Goal: Book appointment/travel/reservation

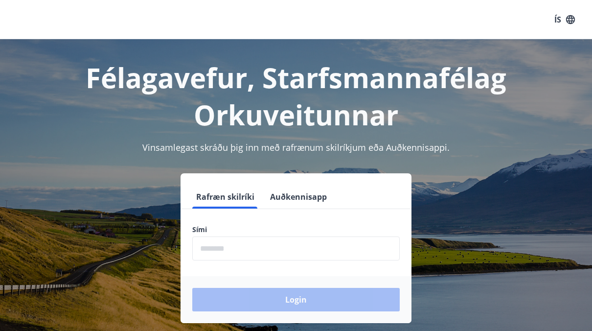
click at [278, 242] on input "phone" at bounding box center [295, 248] width 207 height 24
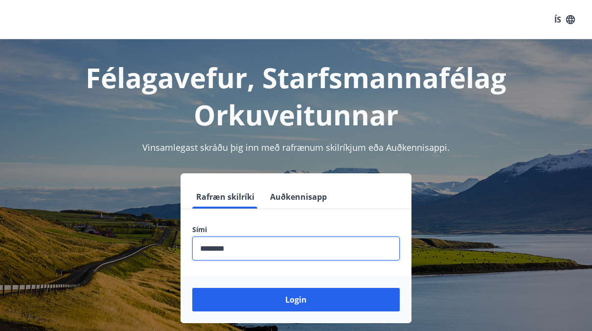
type input "********"
click at [192, 287] on button "Login" at bounding box center [295, 298] width 207 height 23
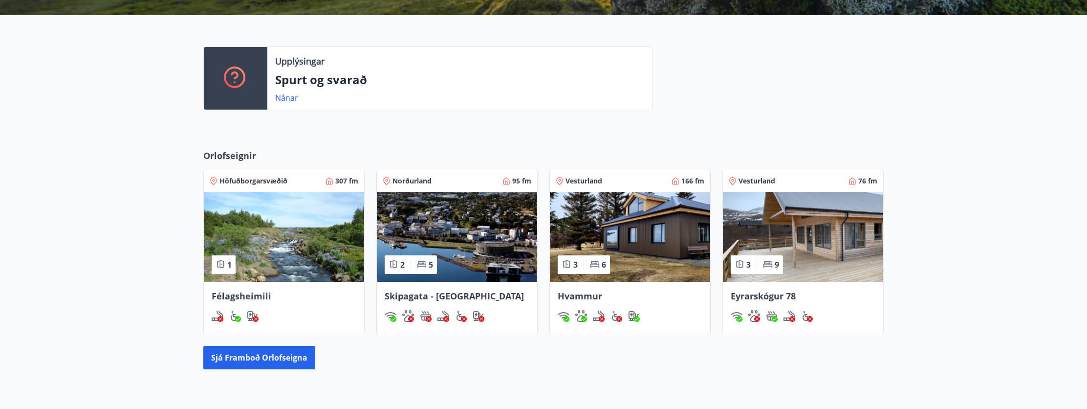
scroll to position [244, 0]
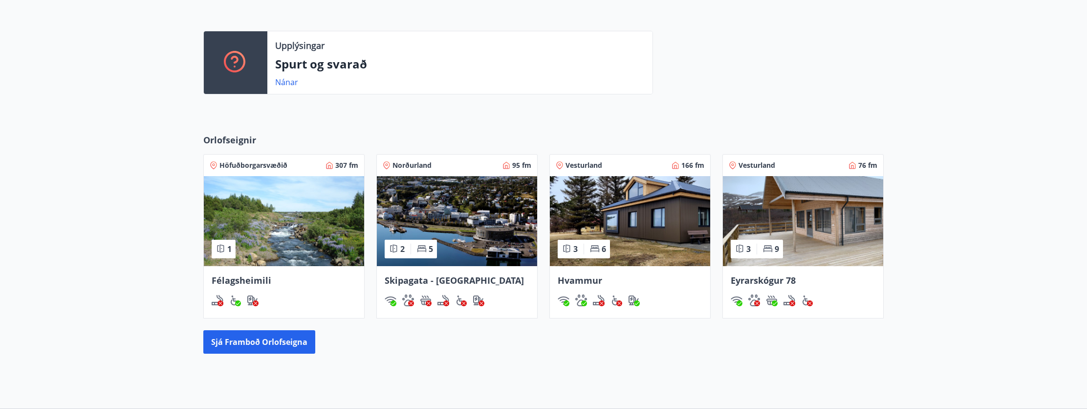
click at [598, 254] on img at bounding box center [630, 221] width 160 height 90
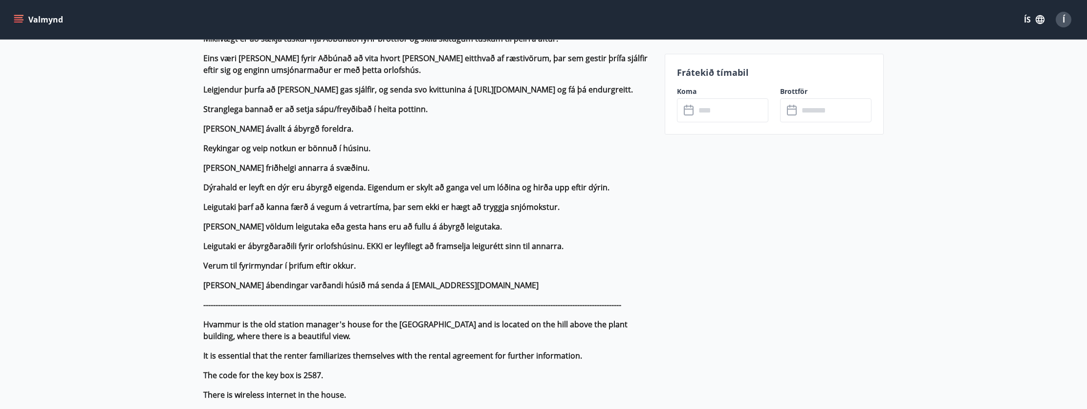
scroll to position [538, 0]
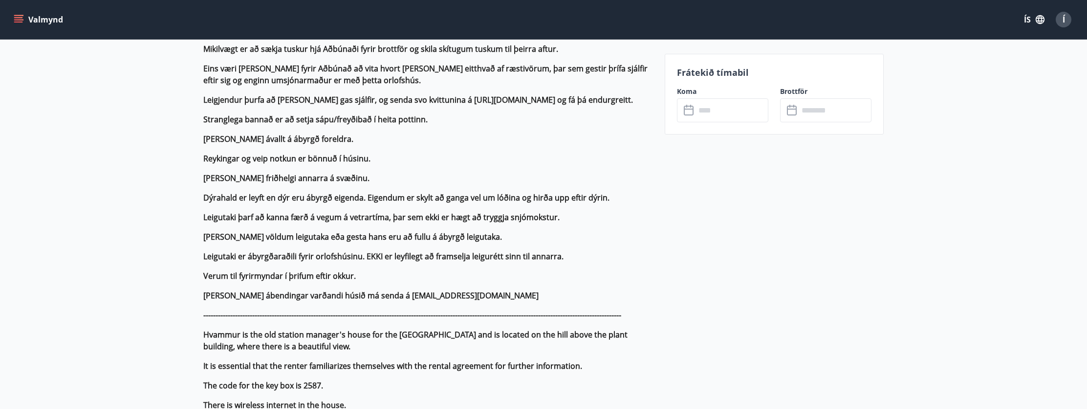
click at [598, 110] on icon at bounding box center [690, 111] width 12 height 12
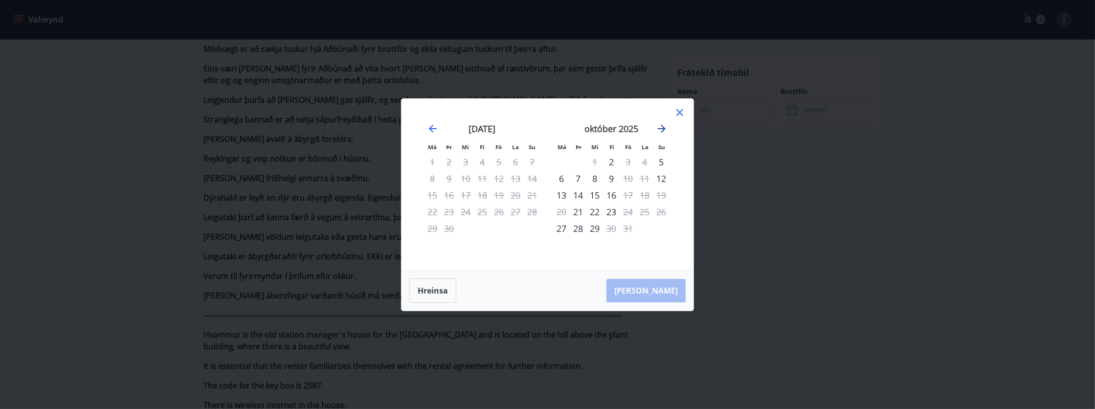
click at [598, 129] on icon "Move forward to switch to the next month." at bounding box center [662, 129] width 8 height 8
click at [453, 279] on button "Hreinsa" at bounding box center [432, 290] width 47 height 24
click at [447, 282] on button "Hreinsa" at bounding box center [432, 290] width 47 height 24
click at [598, 112] on icon at bounding box center [680, 113] width 12 height 12
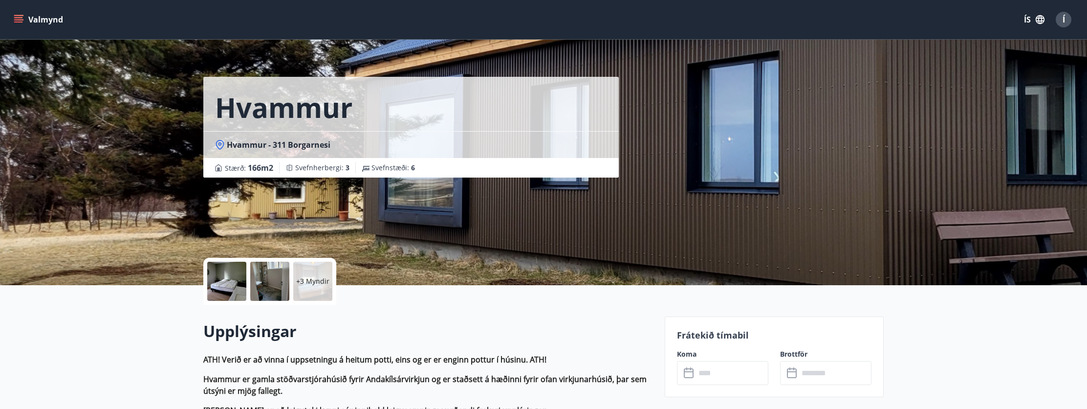
scroll to position [0, 0]
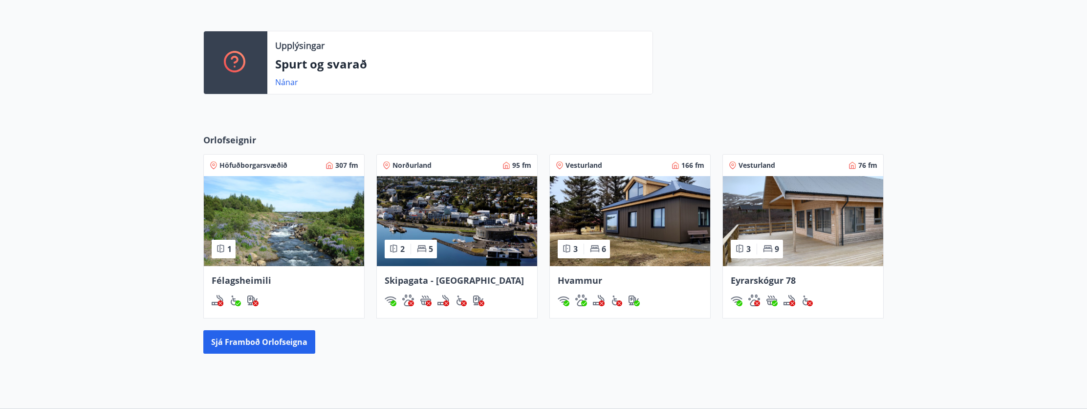
scroll to position [252, 0]
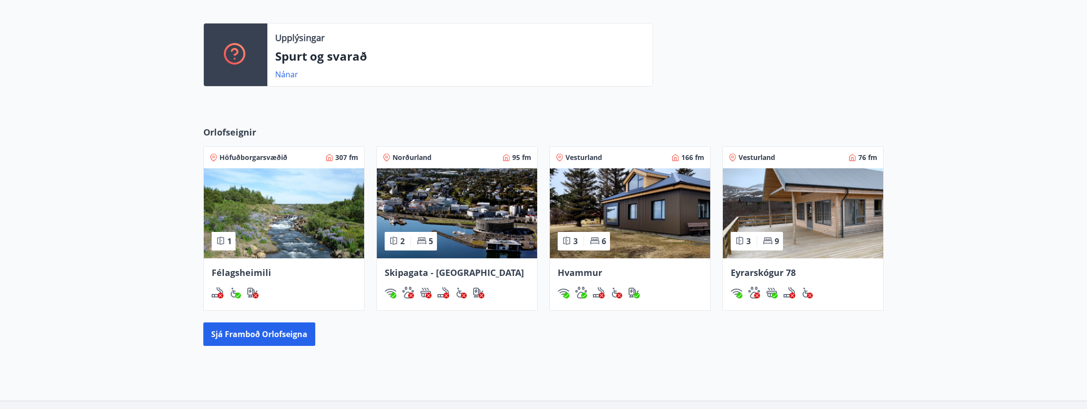
click at [598, 216] on img at bounding box center [803, 213] width 160 height 90
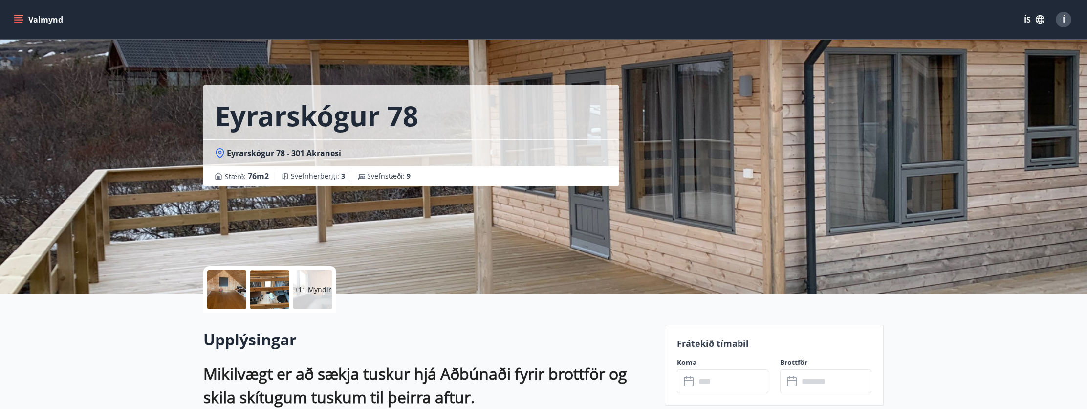
click at [598, 330] on input "text" at bounding box center [732, 381] width 73 height 24
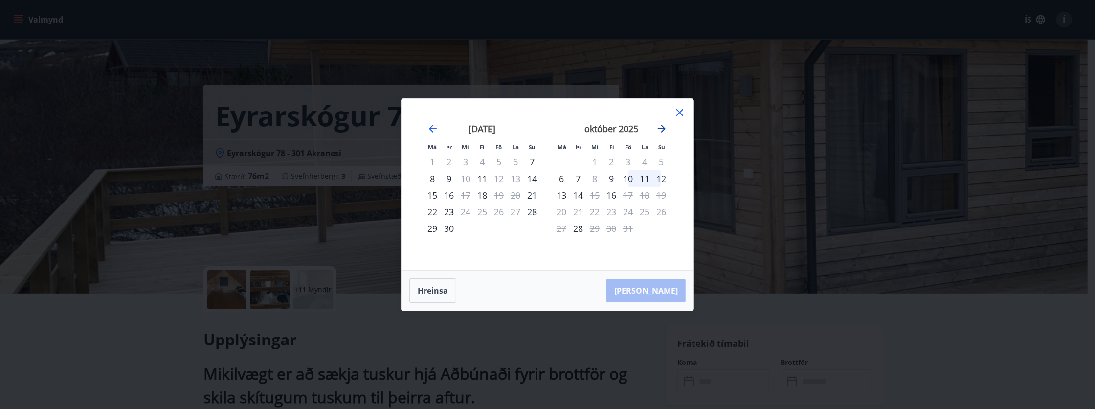
click at [598, 125] on icon "Move forward to switch to the next month." at bounding box center [662, 129] width 12 height 12
click at [598, 112] on icon at bounding box center [680, 113] width 12 height 12
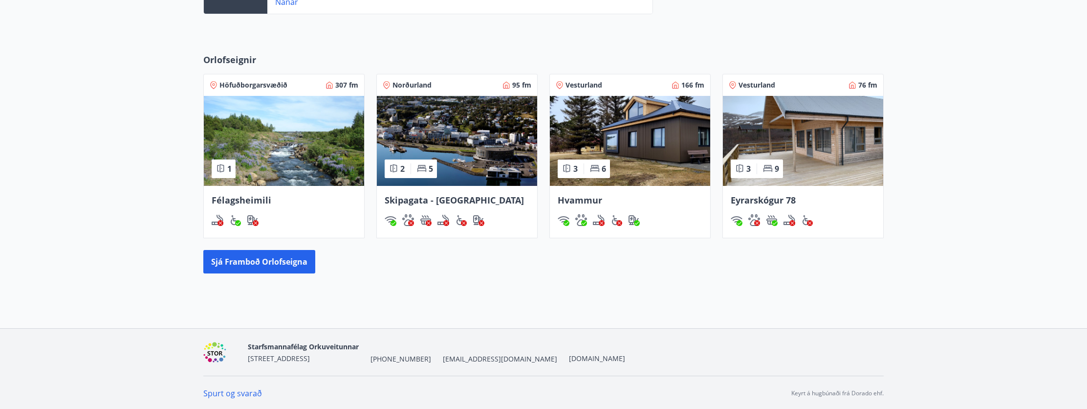
scroll to position [325, 0]
click at [288, 257] on button "Sjá framboð orlofseigna" at bounding box center [259, 260] width 112 height 23
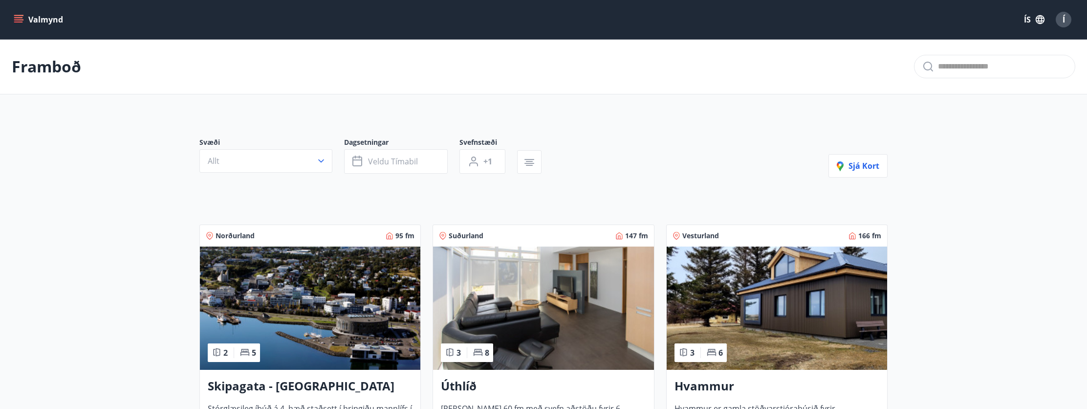
scroll to position [49, 0]
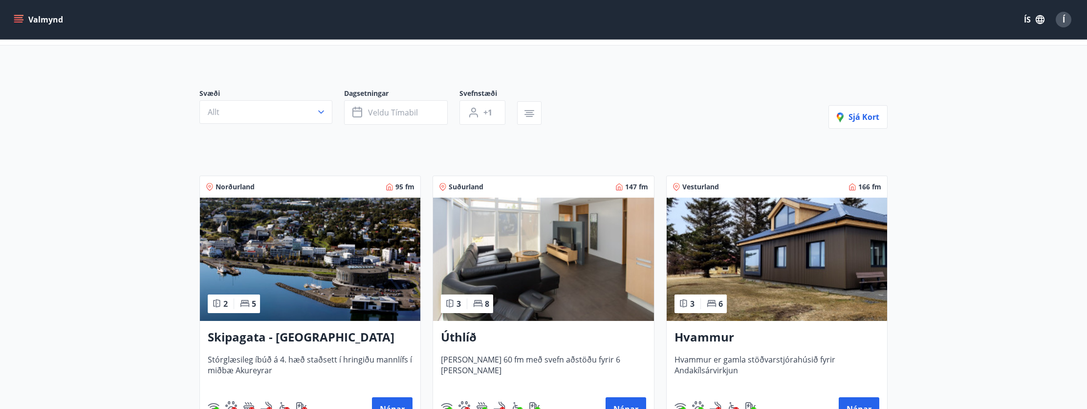
click at [562, 287] on img at bounding box center [543, 259] width 220 height 123
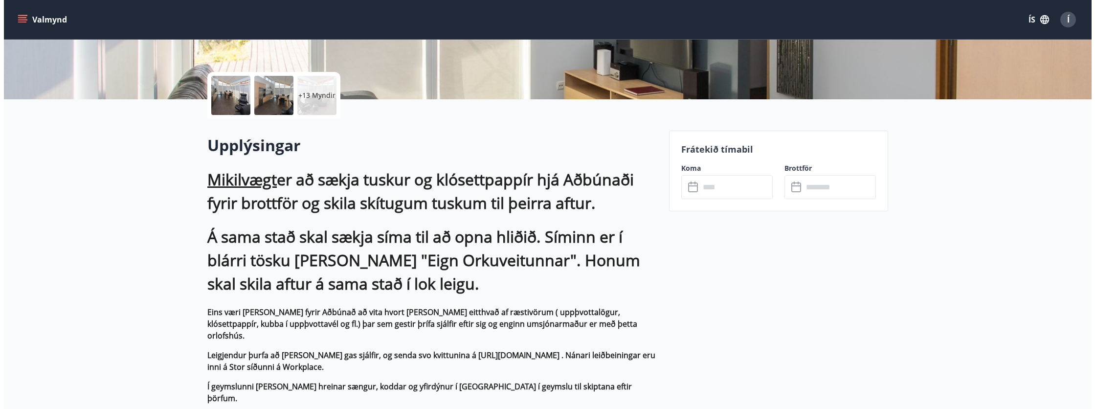
scroll to position [196, 0]
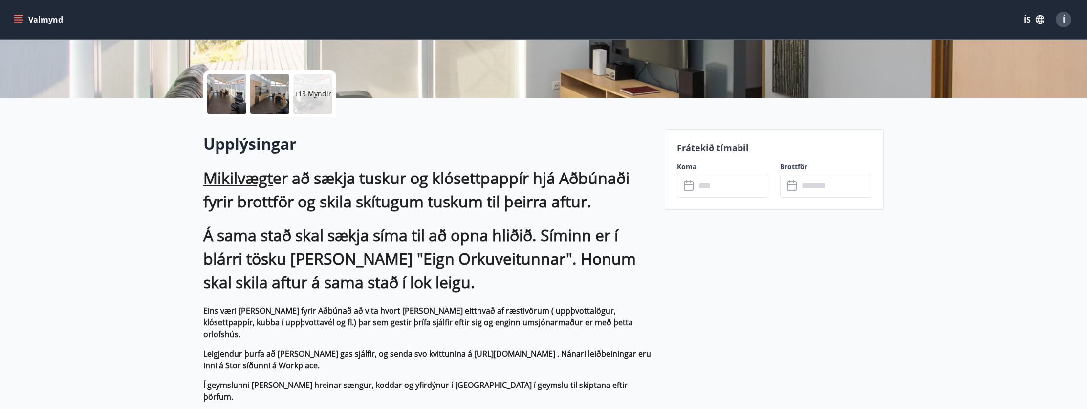
click at [598, 188] on input "text" at bounding box center [732, 186] width 73 height 24
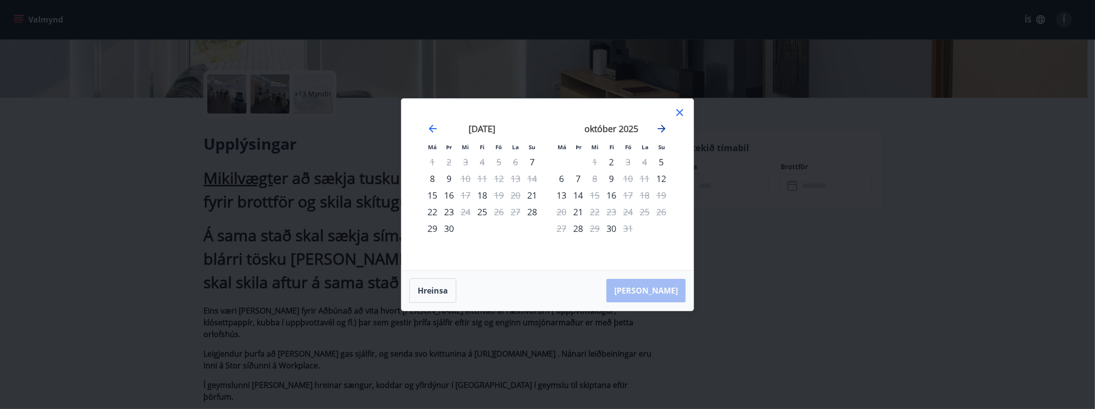
click at [598, 127] on icon "Move forward to switch to the next month." at bounding box center [662, 129] width 12 height 12
click at [598, 115] on icon at bounding box center [680, 113] width 12 height 12
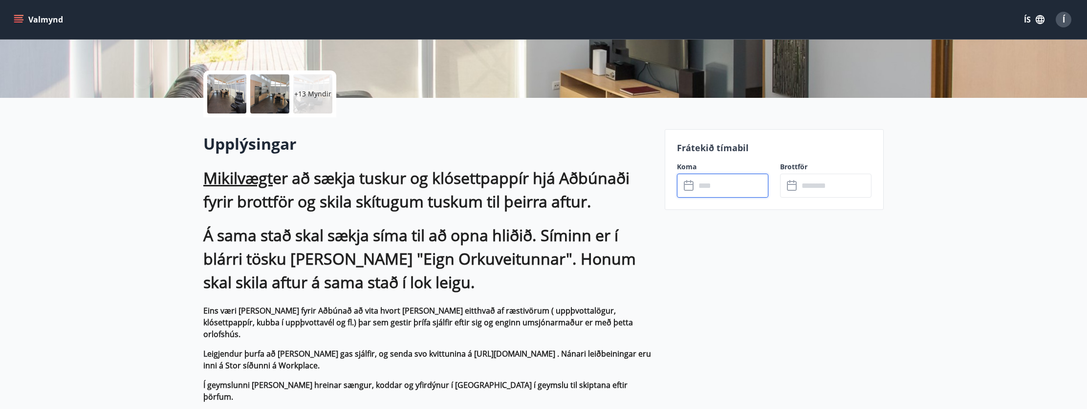
click at [598, 17] on div "Valmynd ÍS Í" at bounding box center [543, 19] width 1087 height 39
click at [598, 18] on div "Í" at bounding box center [1064, 20] width 16 height 16
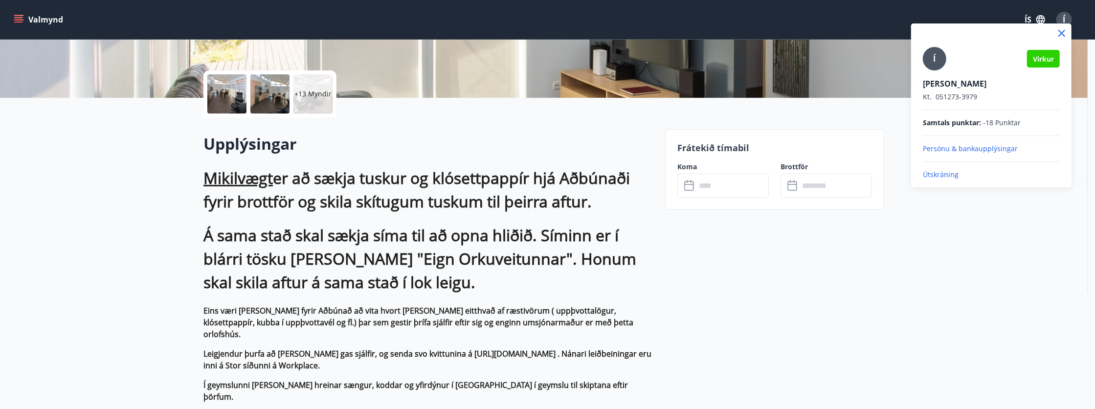
click at [598, 173] on p "Útskráning" at bounding box center [991, 175] width 137 height 10
